Goal: Communication & Community: Answer question/provide support

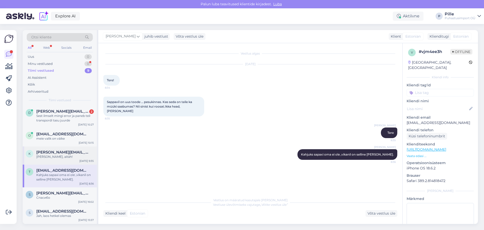
click at [56, 156] on div "[PERSON_NAME], aitäh!" at bounding box center [64, 156] width 57 height 5
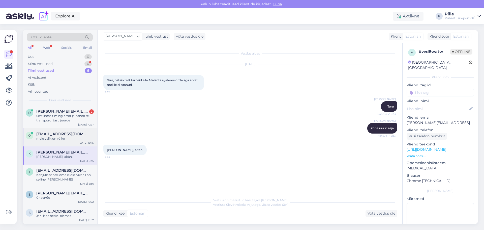
click at [53, 140] on div "meie valik on väike" at bounding box center [64, 138] width 57 height 5
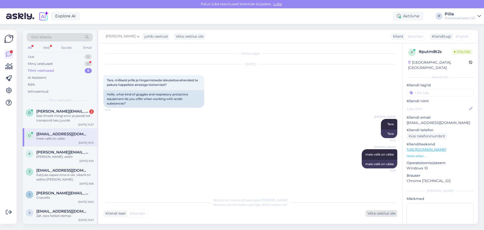
click at [383, 213] on div "Võta vestlus üle" at bounding box center [381, 213] width 32 height 7
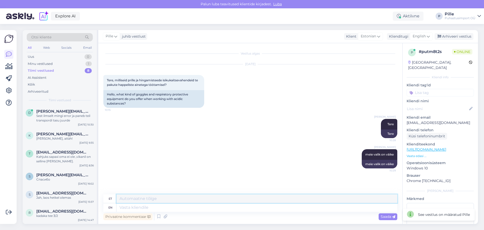
click at [147, 197] on textarea at bounding box center [256, 198] width 281 height 9
click at [156, 197] on textarea "Soovitame küsida spetsiaalsetest" at bounding box center [256, 198] width 281 height 9
drag, startPoint x: 156, startPoint y: 197, endPoint x: 189, endPoint y: 194, distance: 32.7
click at [190, 198] on textarea "Soovitame küsida spetsiaalsetest" at bounding box center [256, 198] width 281 height 9
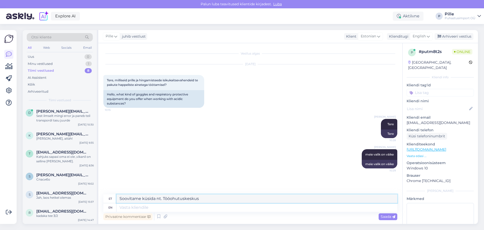
drag, startPoint x: 157, startPoint y: 197, endPoint x: 161, endPoint y: 197, distance: 4.3
click at [161, 197] on textarea "Soovitame küsida nt. Tööohutuskeskus" at bounding box center [256, 198] width 281 height 9
click at [156, 199] on textarea "Soovitame küsida spetsialiseerunud müüjatelt, nt. [PERSON_NAME] Tööohutuskeskus" at bounding box center [256, 198] width 281 height 9
click at [320, 200] on textarea "Soovitame küsida nendele toodetele spetsialiseerunud müüjatelt, nt. [PERSON_NAM…" at bounding box center [256, 198] width 281 height 9
paste textarea "[URL][PERSON_NAME][DOMAIN_NAME]"
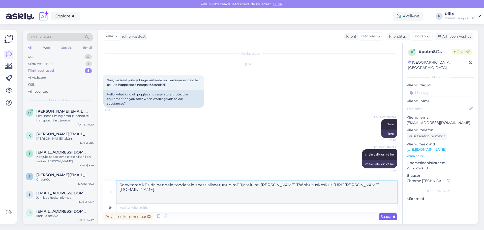
type textarea "Soovitame küsida nendele toodetele spetsialiseerunud müüjatelt, nt. [PERSON_NAM…"
click at [386, 218] on span "Saada" at bounding box center [388, 216] width 15 height 5
click at [385, 216] on span "Saada" at bounding box center [388, 216] width 15 height 5
click at [140, 132] on div "[PERSON_NAME] 10:28 Tere" at bounding box center [250, 128] width 294 height 30
click at [383, 217] on span "Saada" at bounding box center [388, 216] width 15 height 5
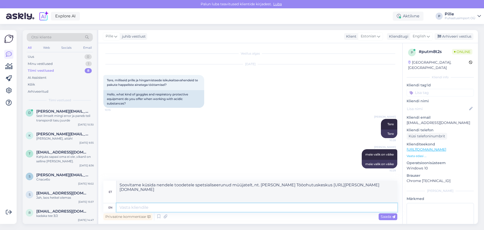
click at [191, 205] on textarea at bounding box center [256, 207] width 281 height 9
drag, startPoint x: 143, startPoint y: 198, endPoint x: 118, endPoint y: 183, distance: 29.0
click at [118, 183] on textarea "Soovitame küsida nendele toodetele spetsialiseerunud müüjatelt, nt. [PERSON_NAM…" at bounding box center [256, 191] width 281 height 22
click at [127, 209] on textarea at bounding box center [256, 207] width 281 height 9
paste textarea "Soovitame küsida nendele toodetele spetsialiseerunud müüjatelt, nt. [PERSON_NAM…"
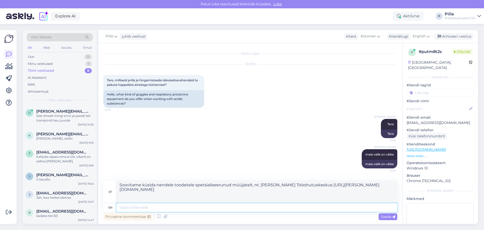
type textarea "Soovitame küsida nendele toodetele spetsialiseerunud müüjatelt, nt. [PERSON_NAM…"
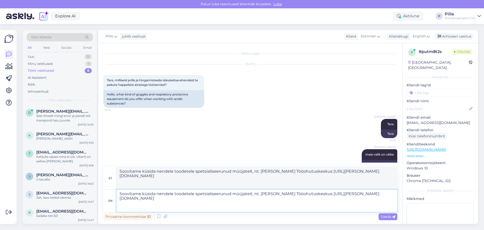
type textarea "Soovitame nendele toodetele spetsialiseerunud müüjatelt, müüjatelt. [PERSON_NAM…"
drag, startPoint x: 128, startPoint y: 204, endPoint x: 114, endPoint y: 193, distance: 18.1
click at [114, 193] on div "en Soovitame küsida nendele toodetele spetsialiseerunud müüjatelt, nt. [PERSON_…" at bounding box center [250, 200] width 294 height 22
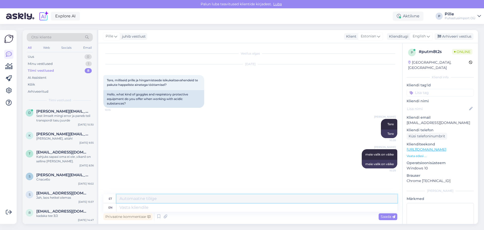
click at [150, 198] on textarea at bounding box center [256, 198] width 281 height 9
paste textarea "Soovitame küsida nendele toodetele spetsialiseerunud müüjatelt, nt. [PERSON_NAM…"
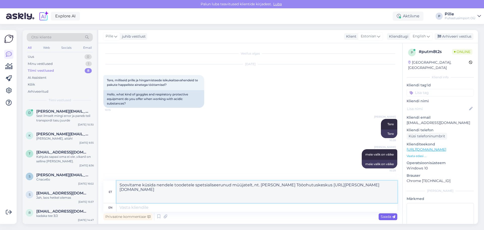
type textarea "Soovitame küsida nendele toodetele spetsialiseerunud müüjatelt, nt. [PERSON_NAM…"
click at [387, 217] on span "Saada" at bounding box center [388, 216] width 15 height 5
